Goal: Task Accomplishment & Management: Complete application form

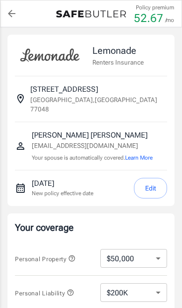
select select "50000"
select select "200000"
select select "42000"
select select "5000"
select select "500"
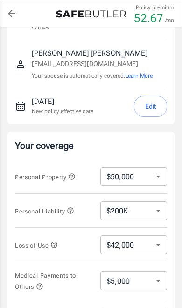
scroll to position [85, 0]
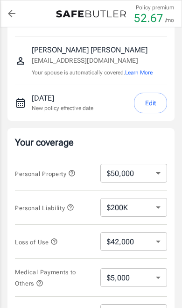
click at [73, 169] on icon "button" at bounding box center [71, 172] width 7 height 7
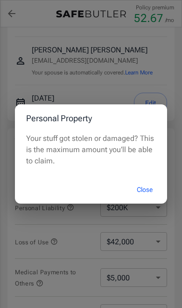
click at [149, 200] on button "Close" at bounding box center [144, 190] width 37 height 20
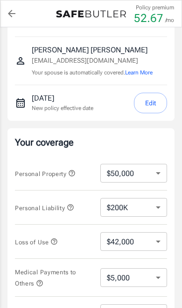
click at [72, 203] on icon "button" at bounding box center [70, 206] width 7 height 7
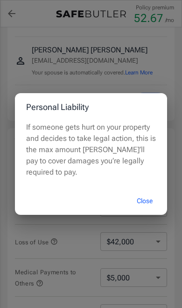
click at [152, 211] on button "Close" at bounding box center [144, 201] width 37 height 20
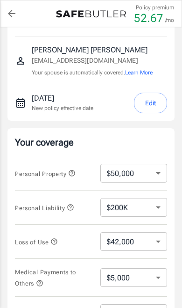
click at [54, 238] on icon "button" at bounding box center [54, 241] width 7 height 7
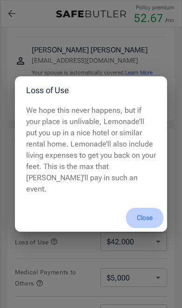
click at [140, 228] on button "Close" at bounding box center [144, 218] width 37 height 20
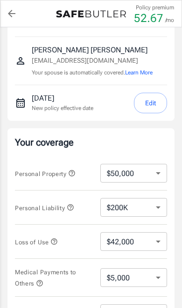
click at [52, 238] on icon "button" at bounding box center [54, 241] width 7 height 7
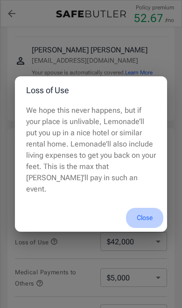
click at [152, 228] on button "Close" at bounding box center [144, 218] width 37 height 20
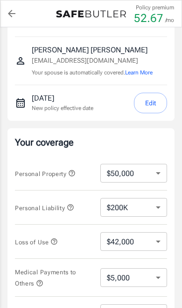
click at [44, 278] on button "Medical Payments to Others" at bounding box center [46, 277] width 63 height 22
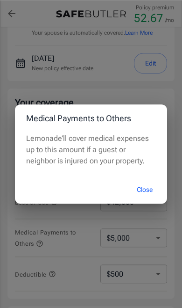
scroll to position [136, 0]
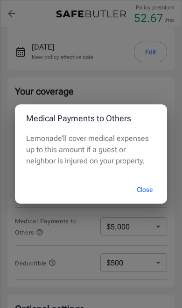
click at [36, 244] on div "Medical Payments to Others Lemonade’ll cover medical expenses up to this amount…" at bounding box center [91, 154] width 182 height 308
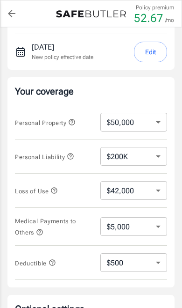
click at [48, 260] on span "Deductible" at bounding box center [35, 263] width 41 height 7
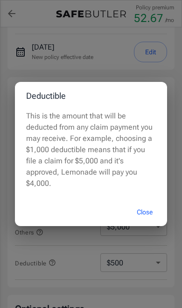
click at [140, 222] on button "Close" at bounding box center [144, 212] width 37 height 20
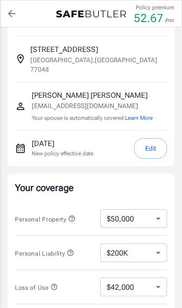
scroll to position [0, 0]
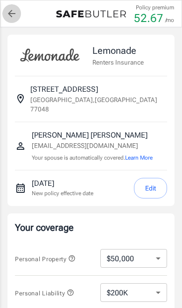
click at [12, 22] on link "back to quotes" at bounding box center [11, 13] width 19 height 19
